Goal: Find specific page/section: Find specific page/section

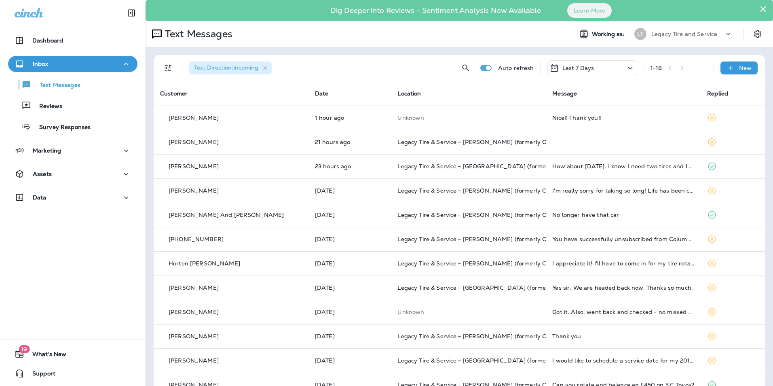
click at [91, 88] on div "Text Messages" at bounding box center [72, 84] width 123 height 12
click at [77, 106] on div "Reviews" at bounding box center [72, 105] width 123 height 12
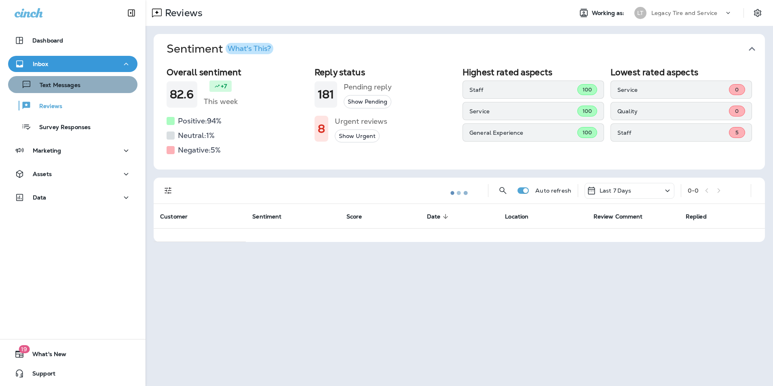
click at [78, 87] on p "Text Messages" at bounding box center [56, 86] width 49 height 8
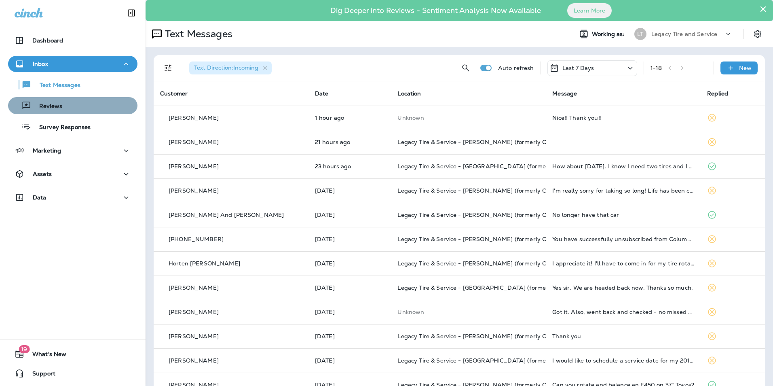
click at [77, 107] on div "Reviews" at bounding box center [72, 105] width 123 height 12
